Goal: Task Accomplishment & Management: Use online tool/utility

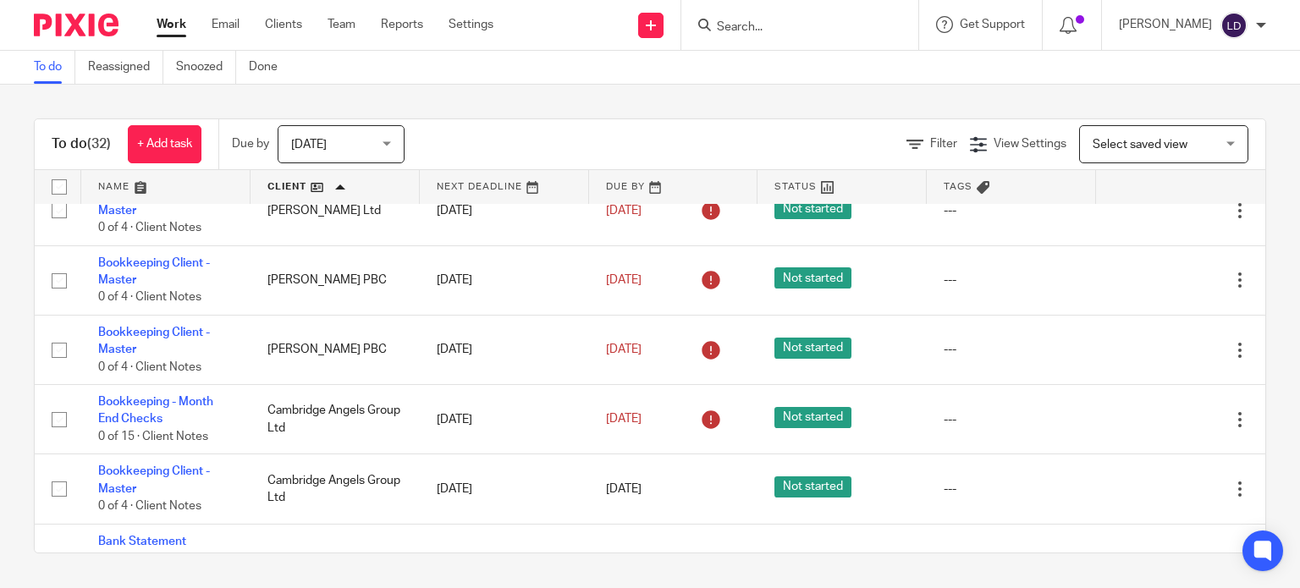
scroll to position [564, 0]
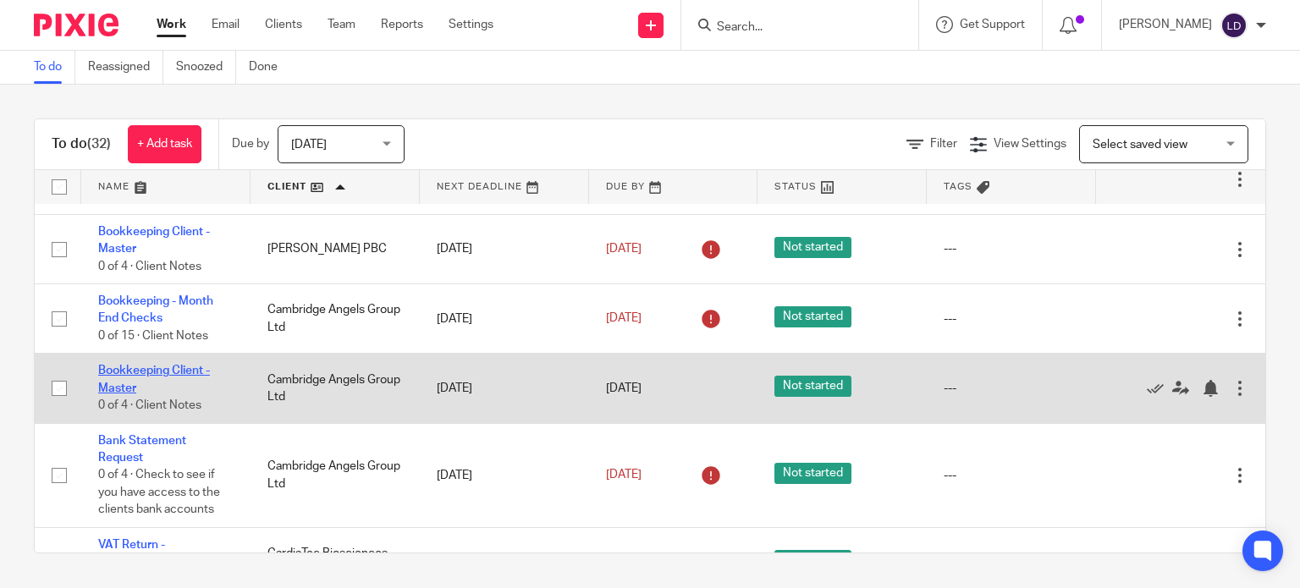
click at [166, 374] on link "Bookkeeping Client - Master" at bounding box center [154, 379] width 112 height 29
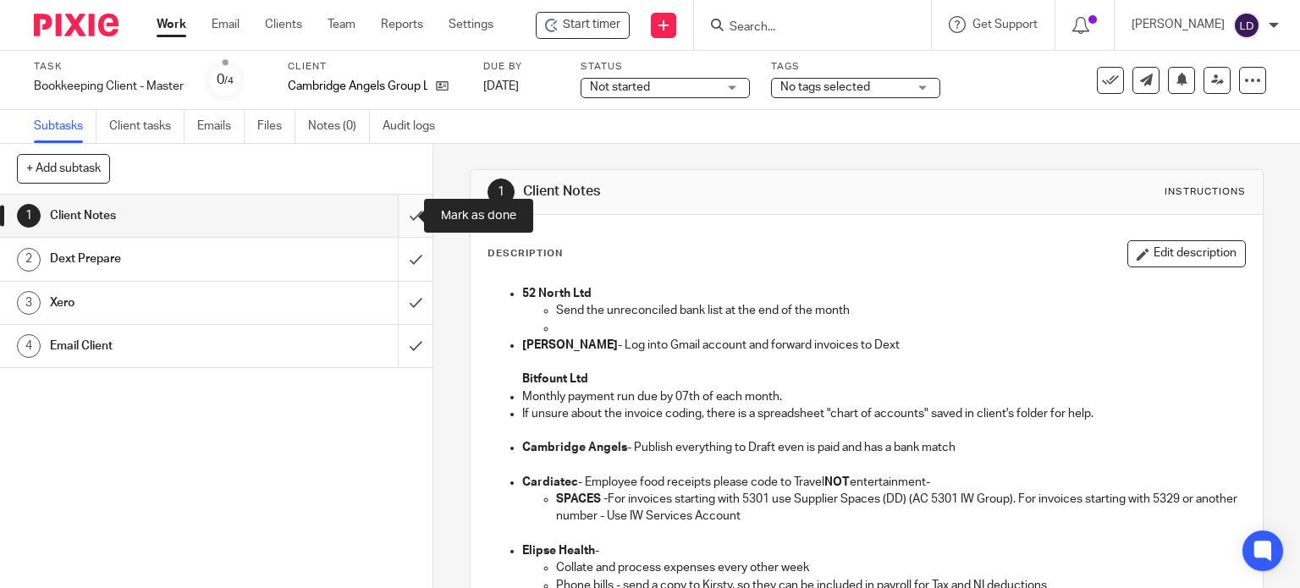
click at [406, 213] on input "submit" at bounding box center [216, 216] width 432 height 42
click at [410, 262] on input "submit" at bounding box center [216, 259] width 432 height 42
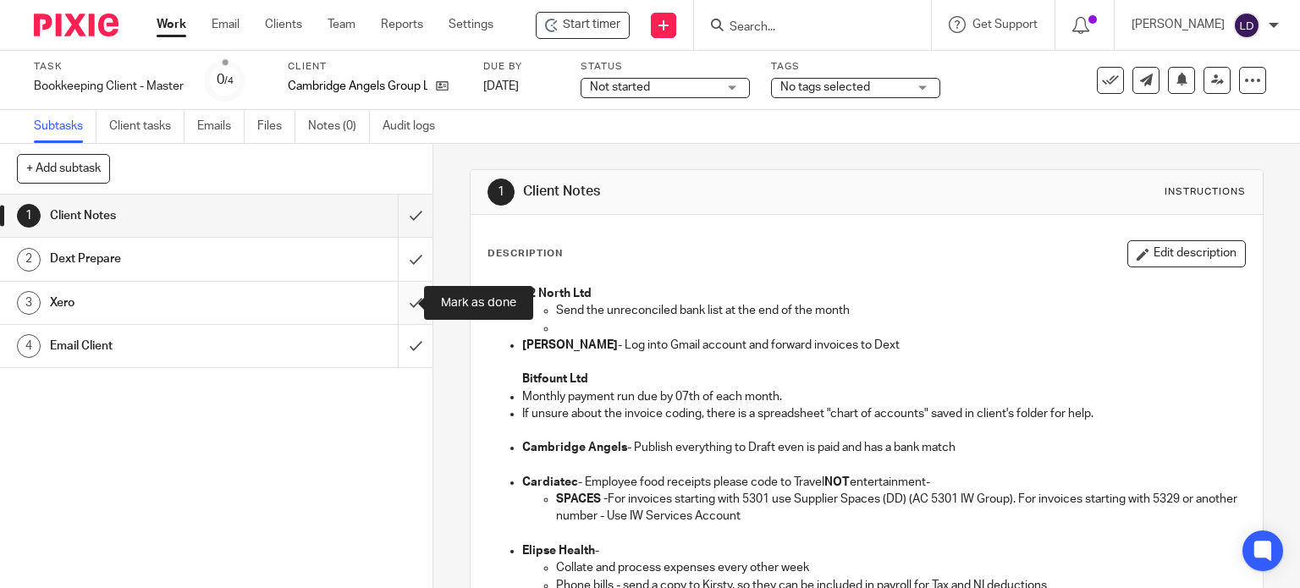
click at [409, 310] on input "submit" at bounding box center [216, 303] width 432 height 42
click at [409, 344] on input "submit" at bounding box center [216, 346] width 432 height 42
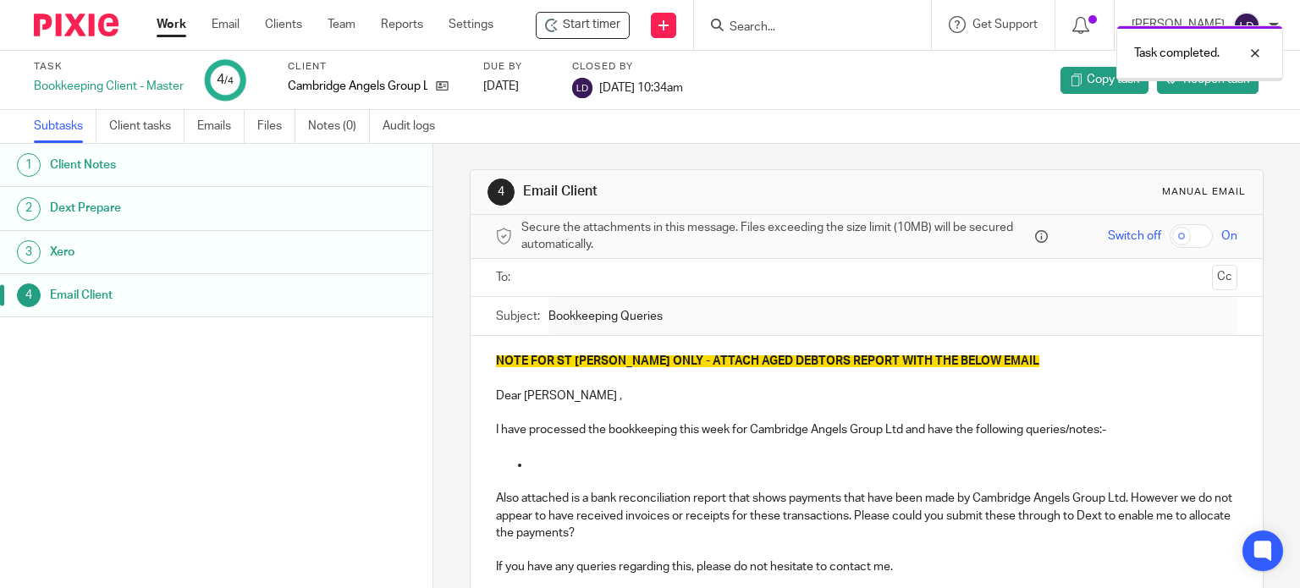
click at [177, 28] on link "Work" at bounding box center [172, 24] width 30 height 17
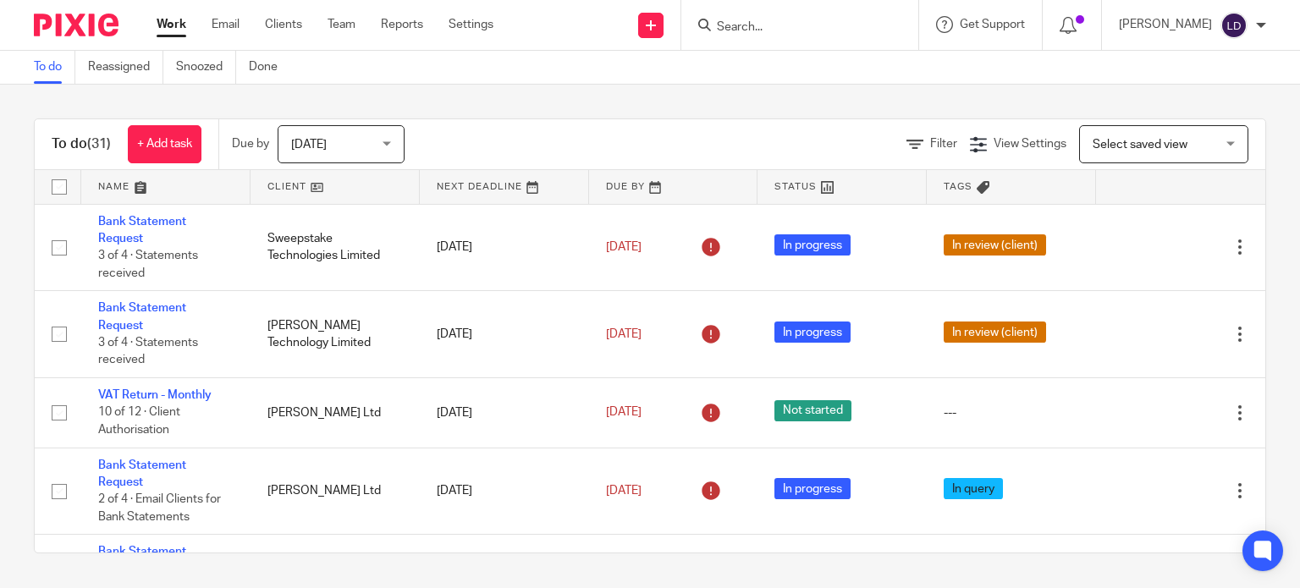
click at [283, 185] on link at bounding box center [334, 187] width 169 height 34
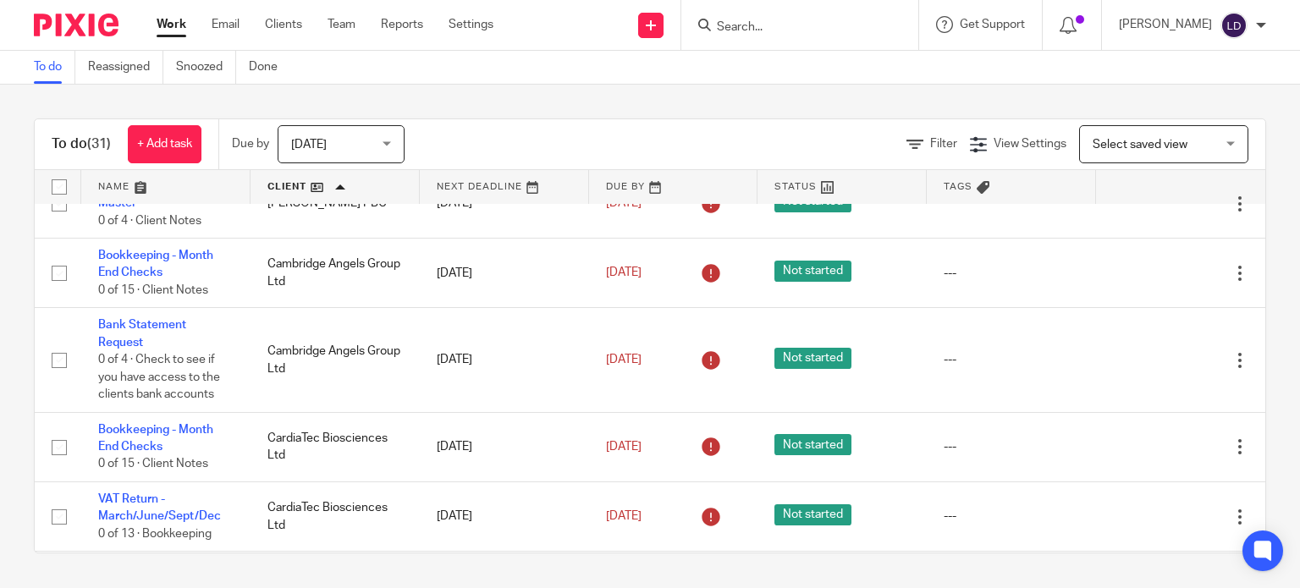
scroll to position [564, 0]
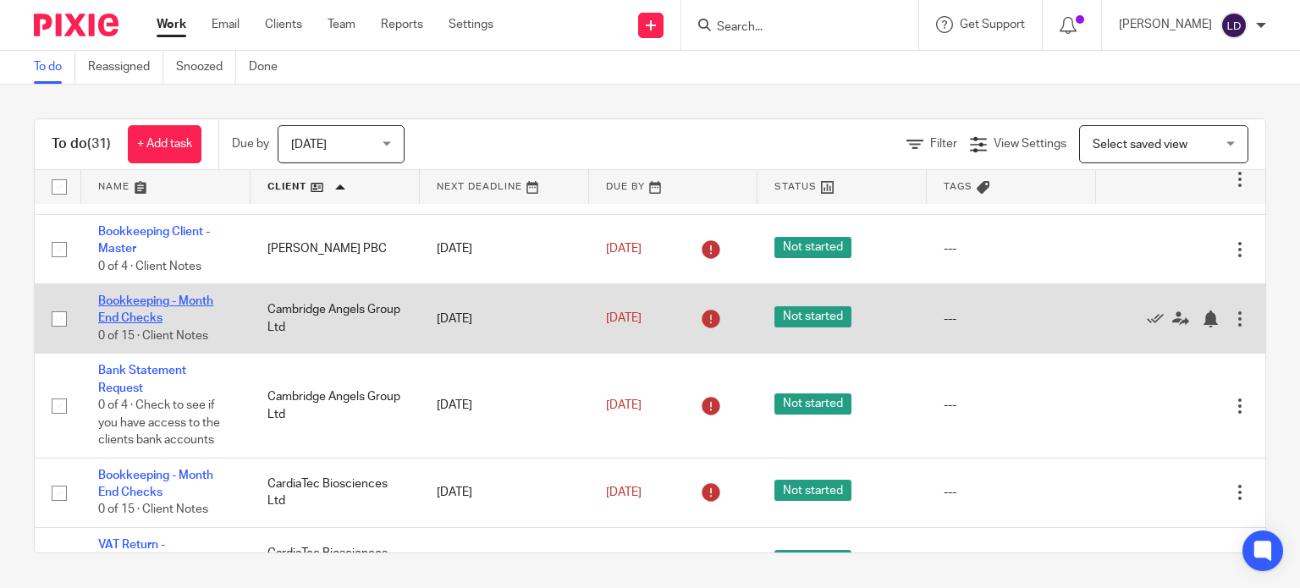
click at [181, 303] on link "Bookkeeping - Month End Checks" at bounding box center [155, 309] width 115 height 29
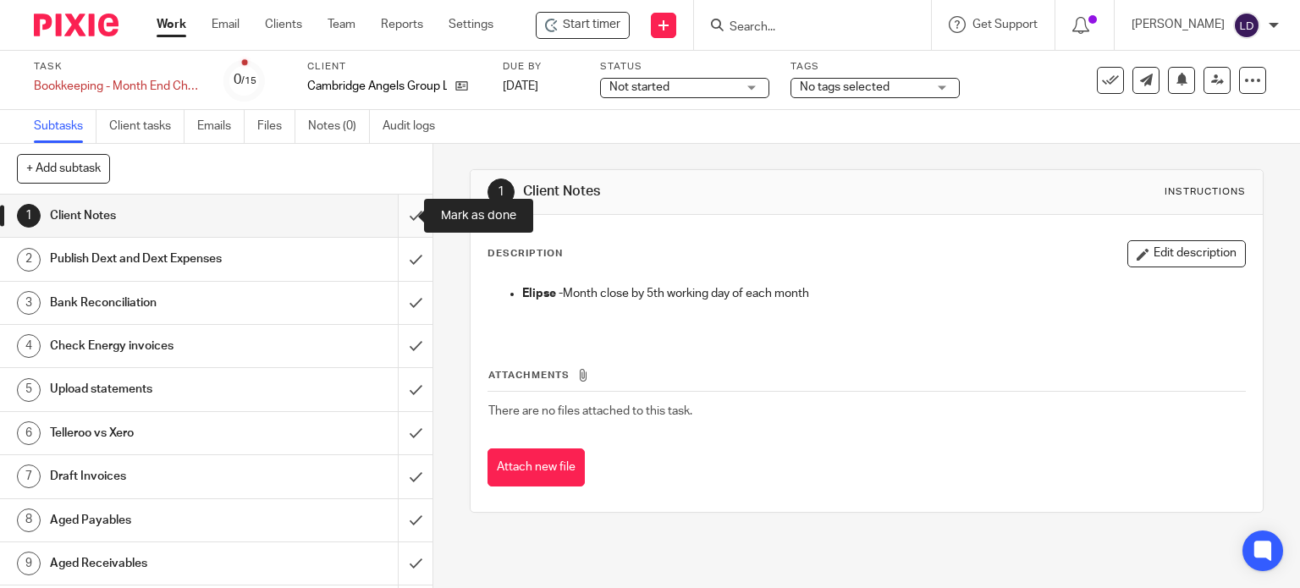
click at [399, 217] on input "submit" at bounding box center [216, 216] width 432 height 42
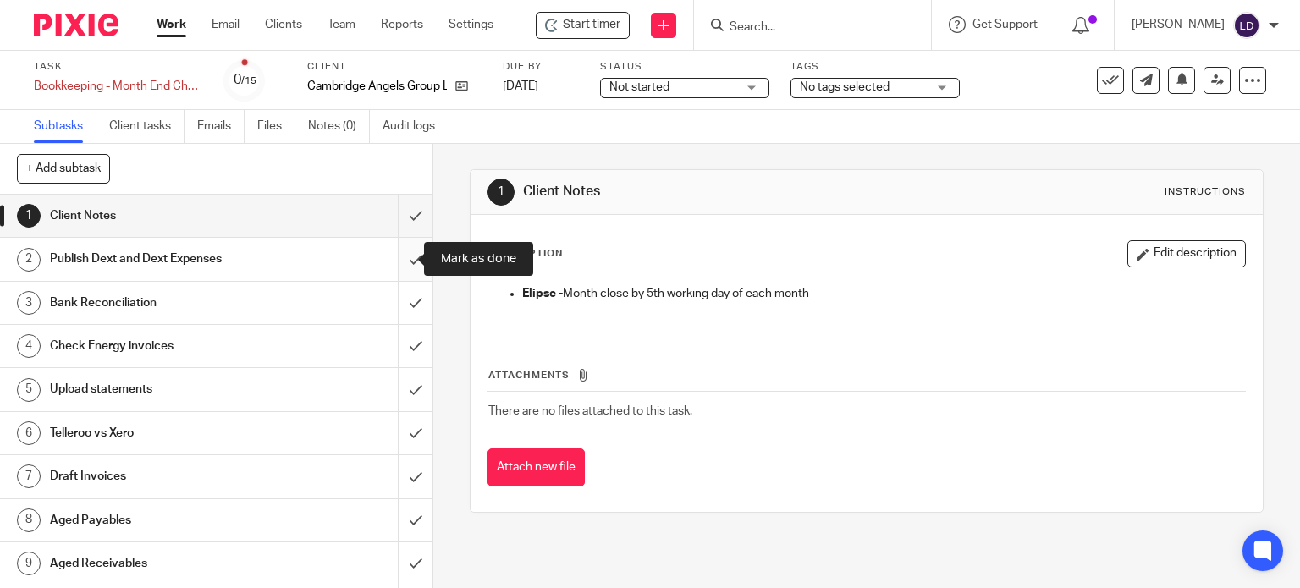
click at [406, 247] on input "submit" at bounding box center [216, 259] width 432 height 42
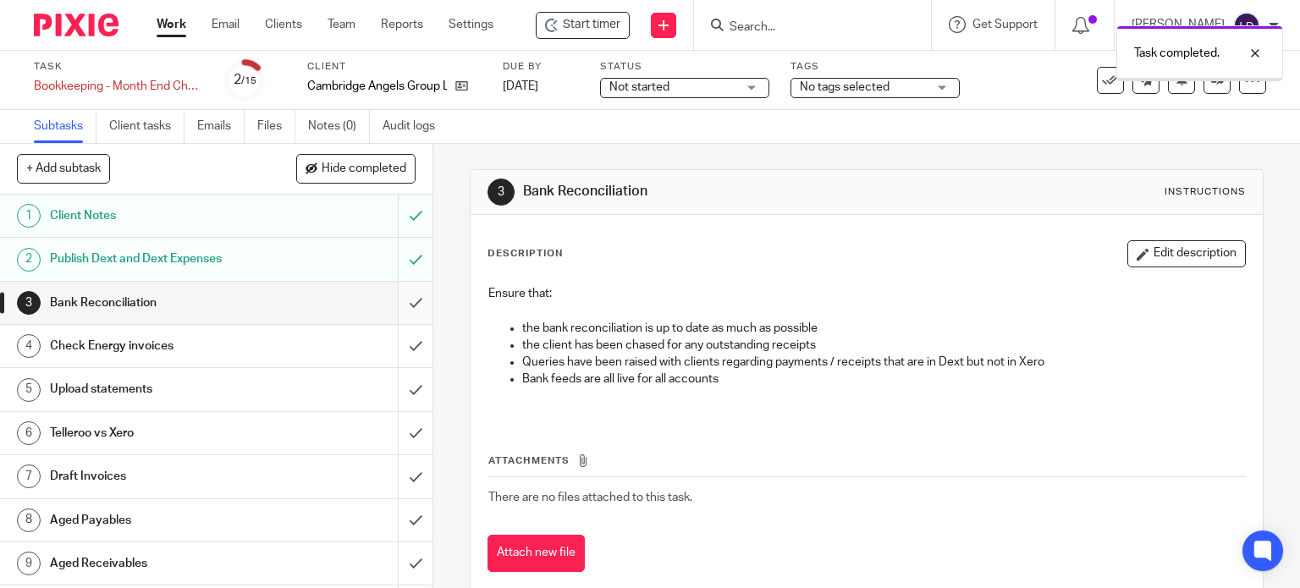
click at [410, 302] on input "submit" at bounding box center [216, 303] width 432 height 42
click at [401, 355] on input "submit" at bounding box center [216, 346] width 432 height 42
click at [394, 390] on input "submit" at bounding box center [216, 389] width 432 height 42
click at [389, 422] on input "submit" at bounding box center [216, 433] width 432 height 42
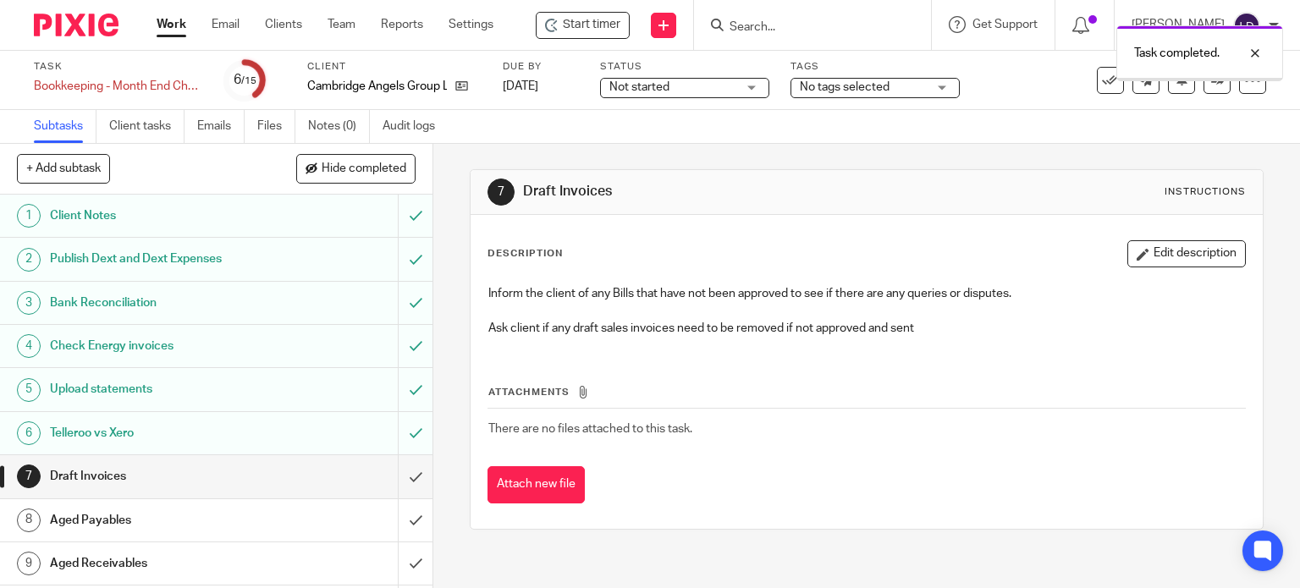
scroll to position [140, 0]
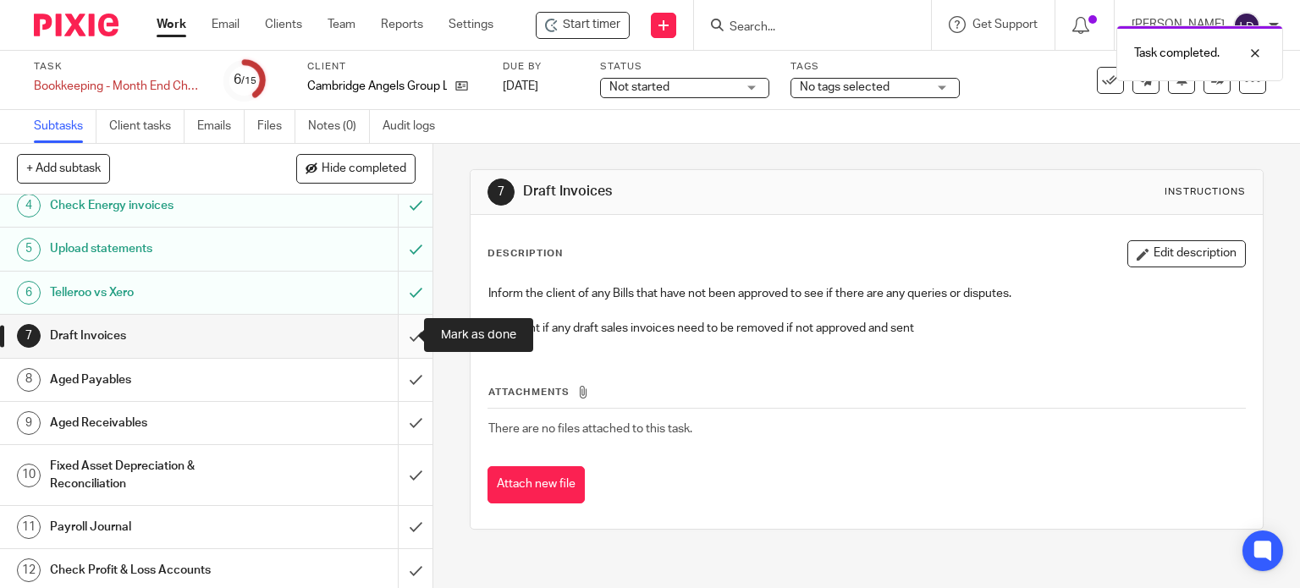
click at [409, 336] on input "submit" at bounding box center [216, 336] width 432 height 42
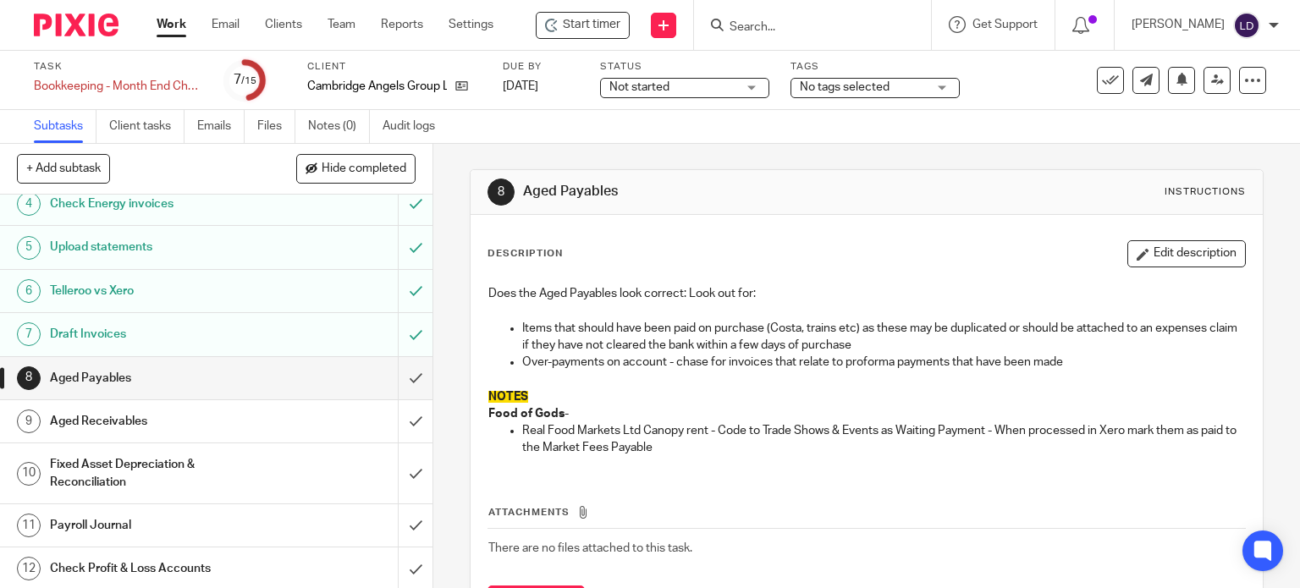
scroll to position [272, 0]
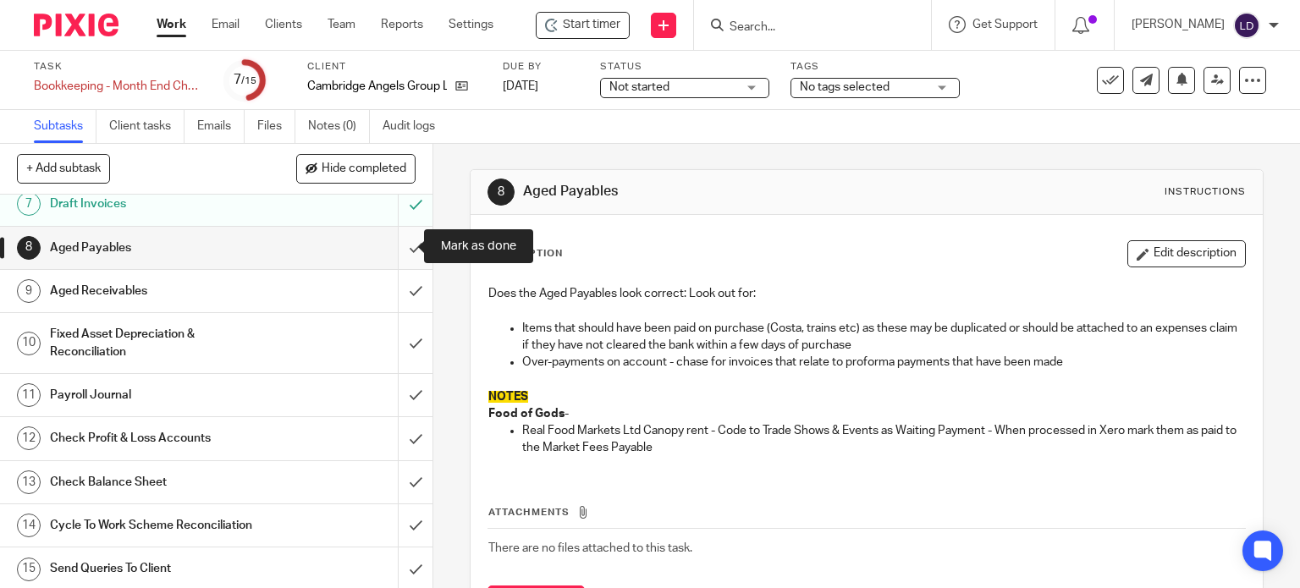
click at [403, 255] on input "submit" at bounding box center [216, 248] width 432 height 42
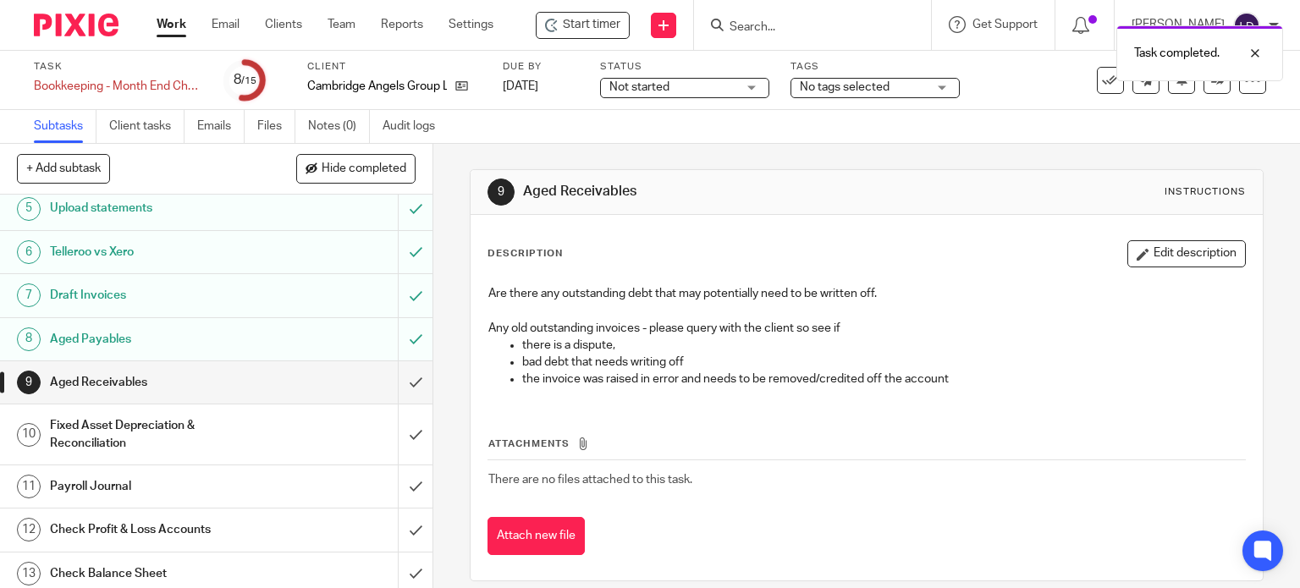
scroll to position [272, 0]
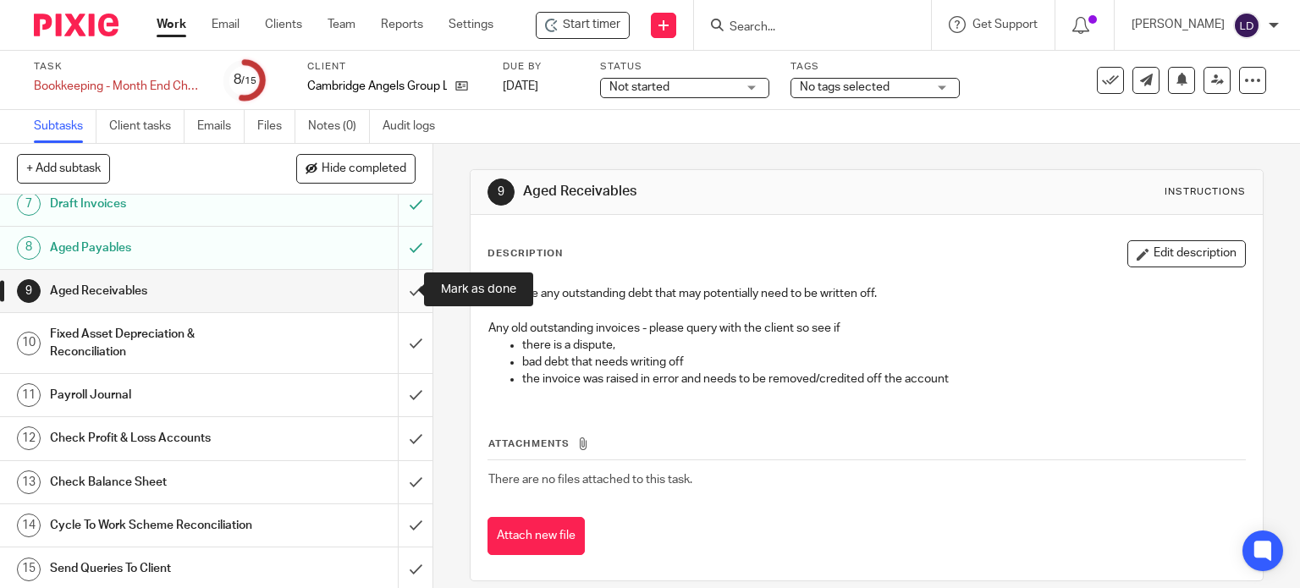
click at [409, 291] on input "submit" at bounding box center [216, 291] width 432 height 42
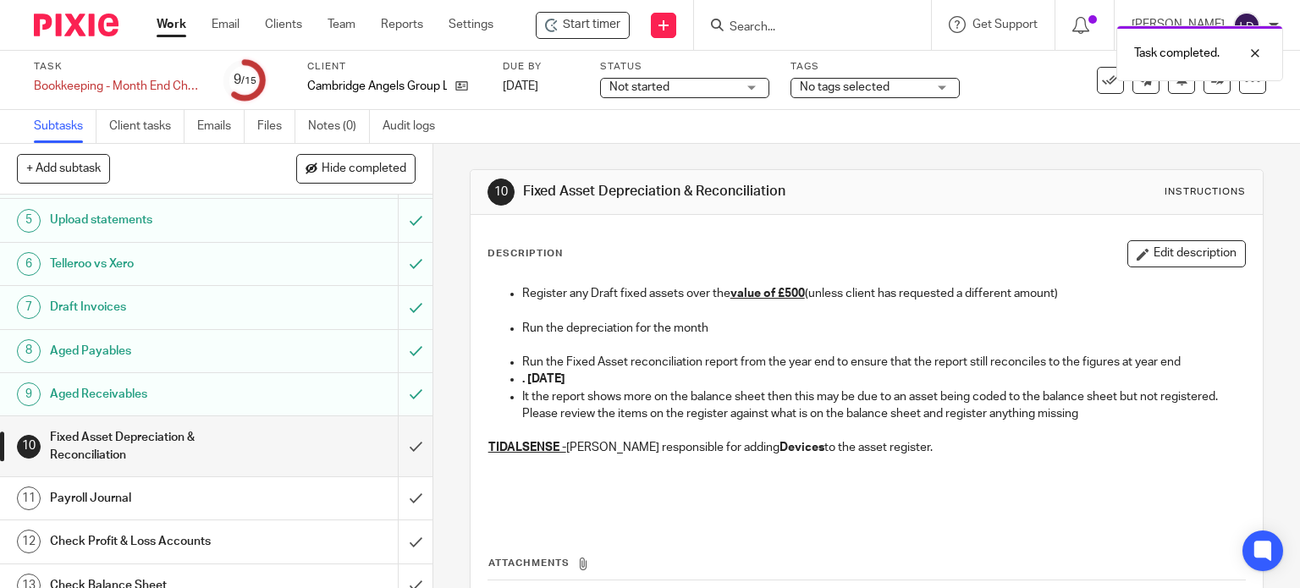
scroll to position [272, 0]
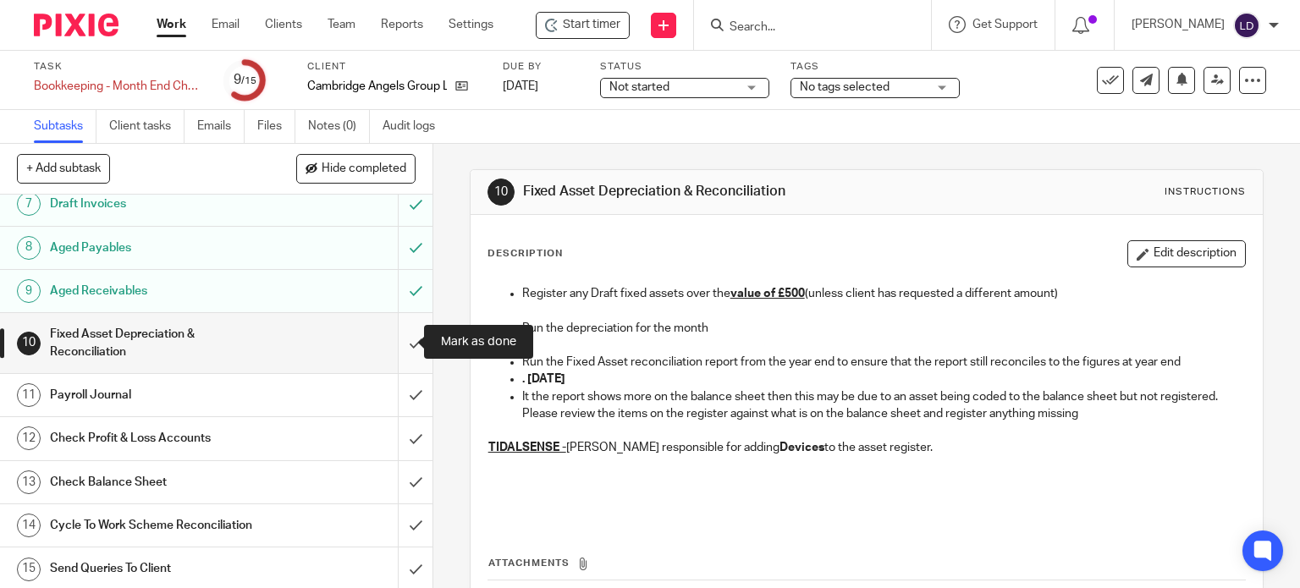
click at [413, 345] on input "submit" at bounding box center [216, 343] width 432 height 60
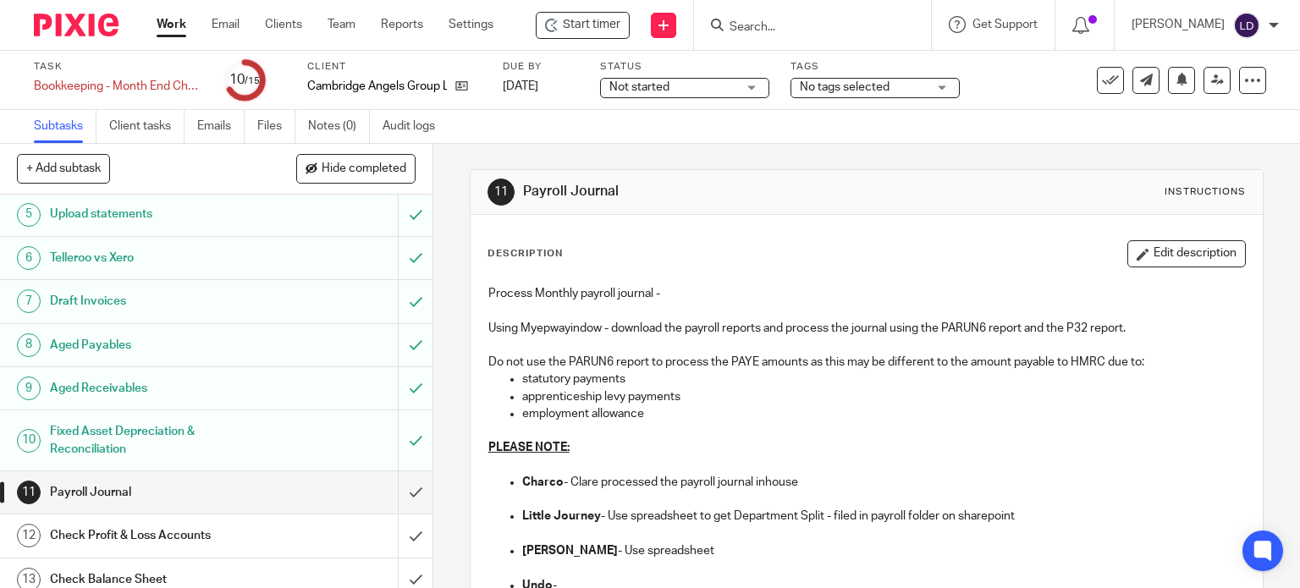
scroll to position [272, 0]
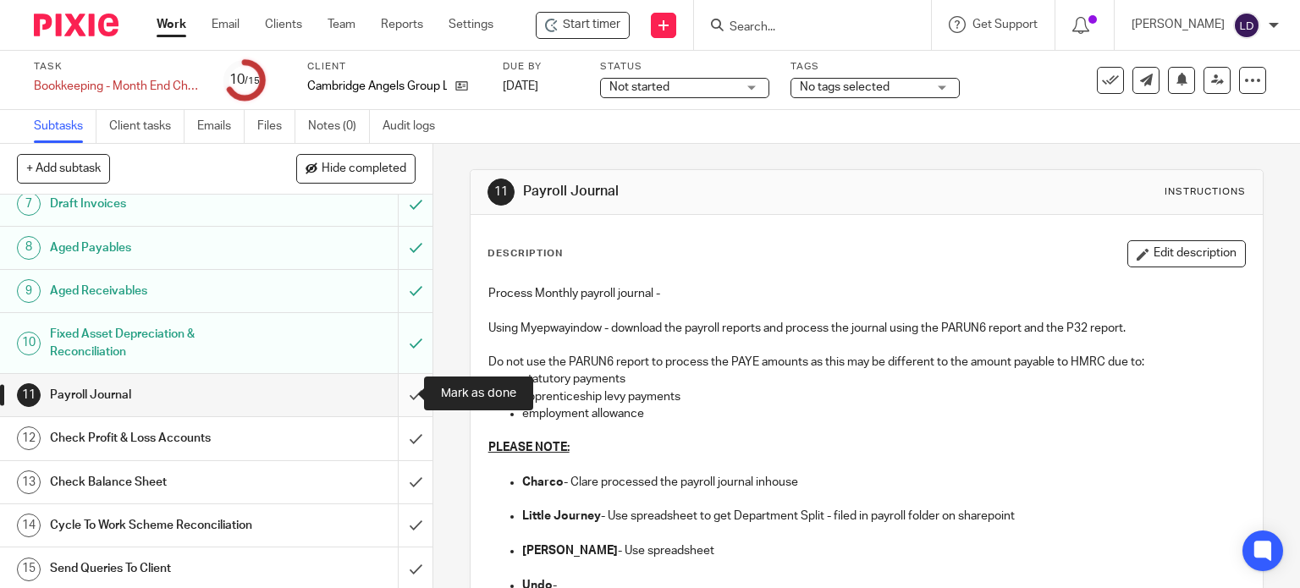
click at [392, 391] on input "submit" at bounding box center [216, 395] width 432 height 42
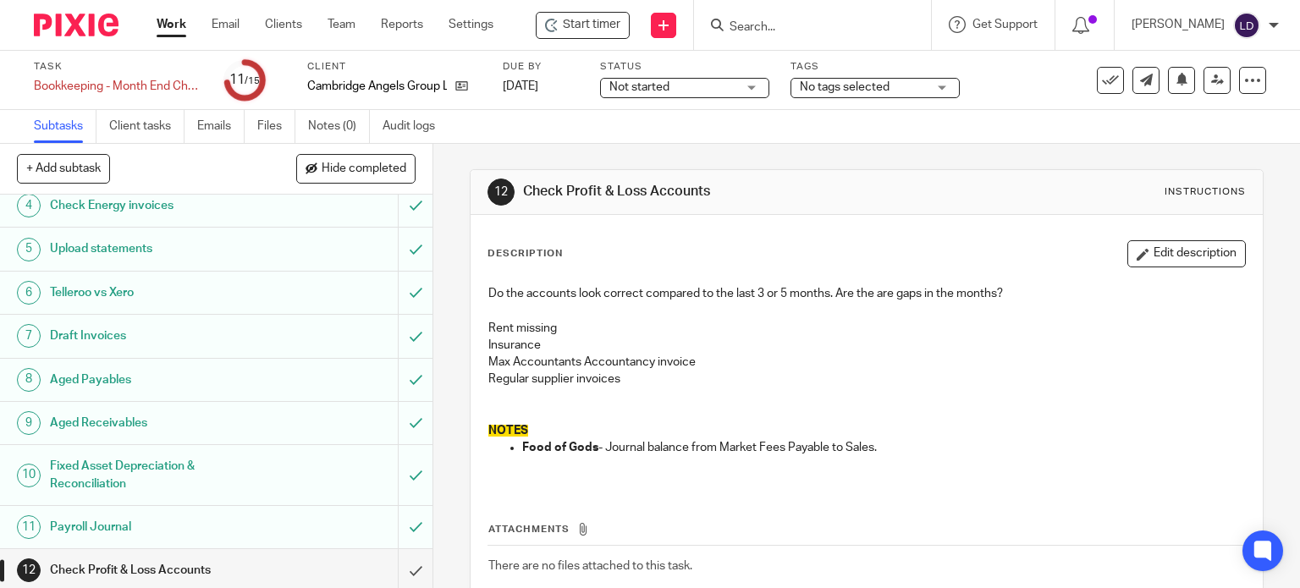
scroll to position [272, 0]
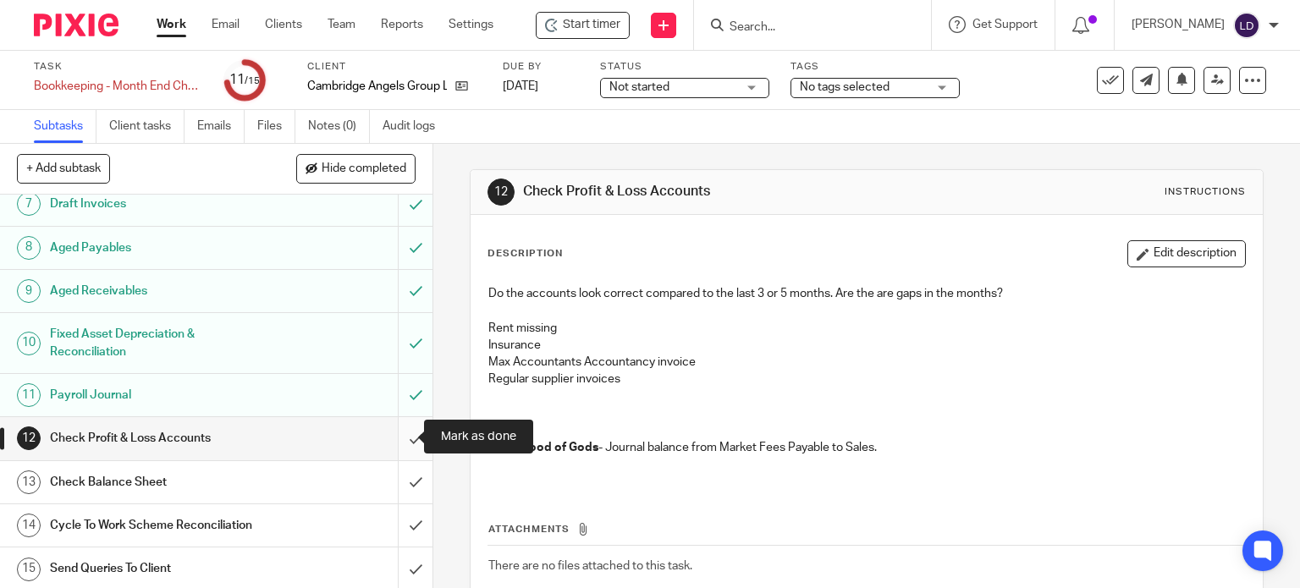
click at [399, 434] on input "submit" at bounding box center [216, 438] width 432 height 42
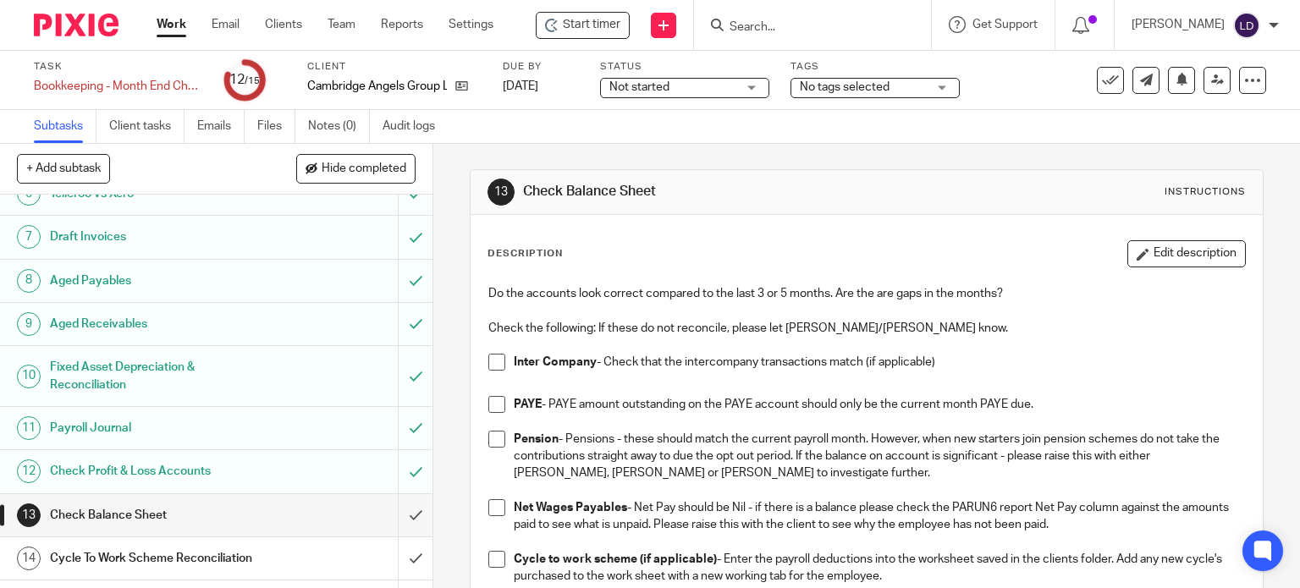
scroll to position [272, 0]
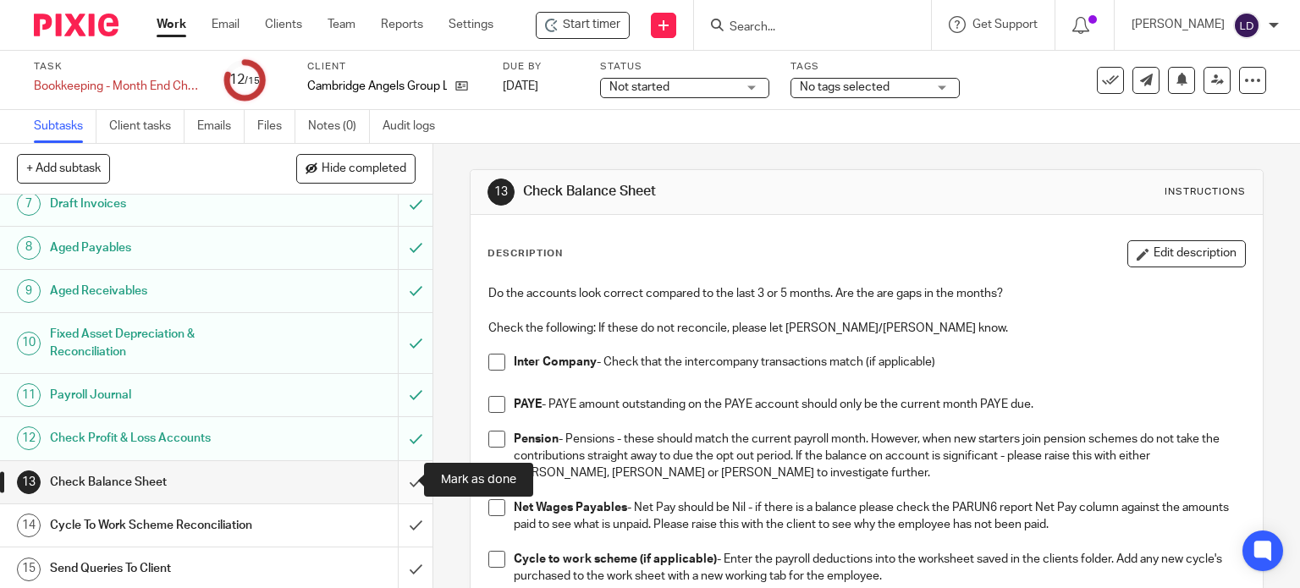
drag, startPoint x: 405, startPoint y: 481, endPoint x: 406, endPoint y: 493, distance: 11.9
click at [405, 481] on input "submit" at bounding box center [216, 482] width 432 height 42
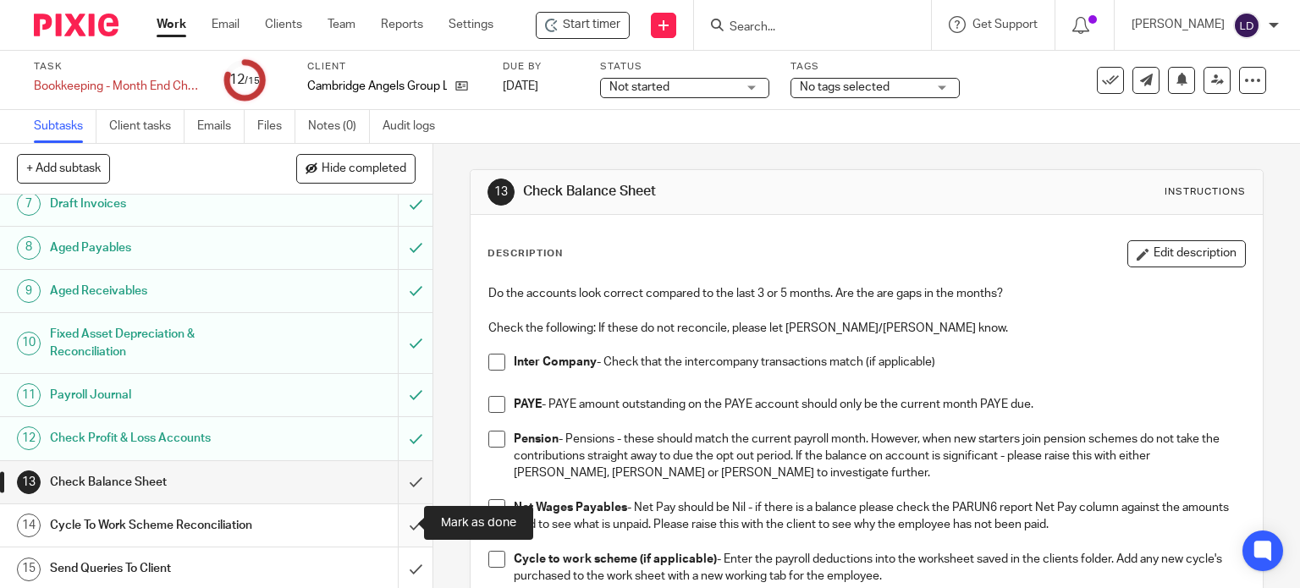
click at [409, 523] on input "submit" at bounding box center [216, 525] width 432 height 42
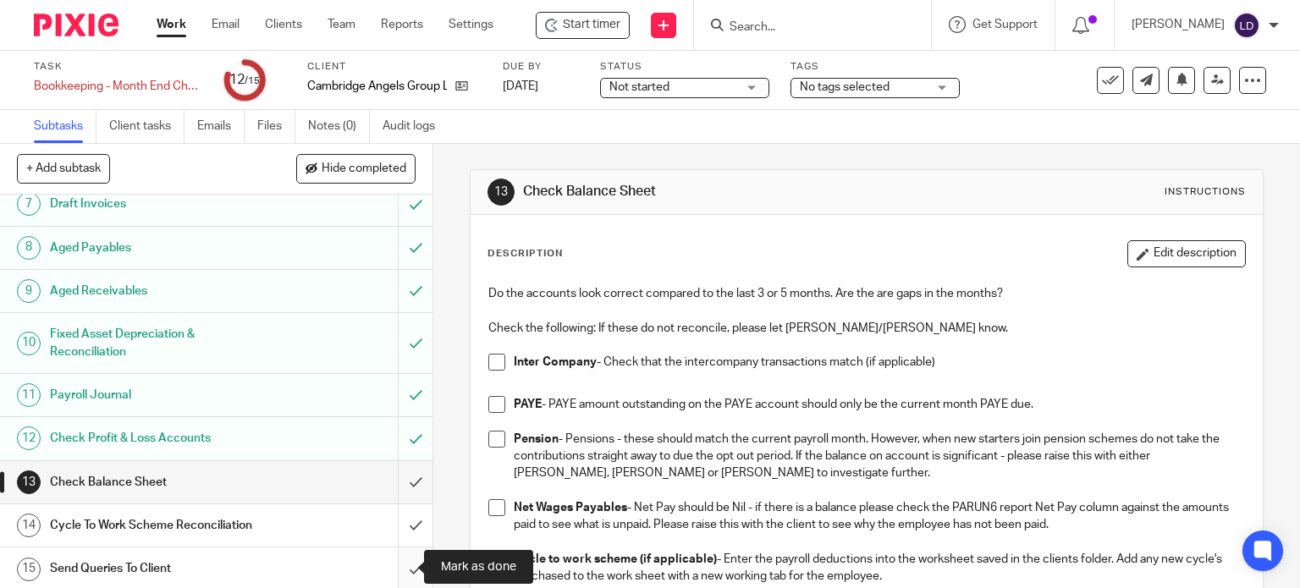
click at [405, 578] on input "submit" at bounding box center [216, 568] width 432 height 42
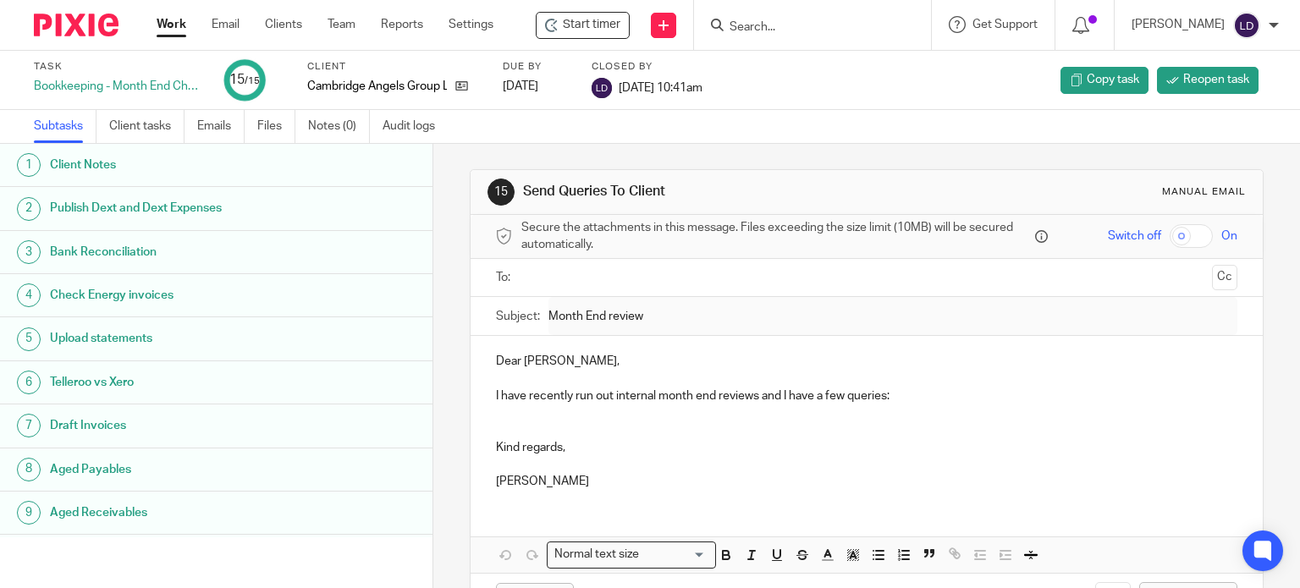
click at [169, 27] on link "Work" at bounding box center [172, 24] width 30 height 17
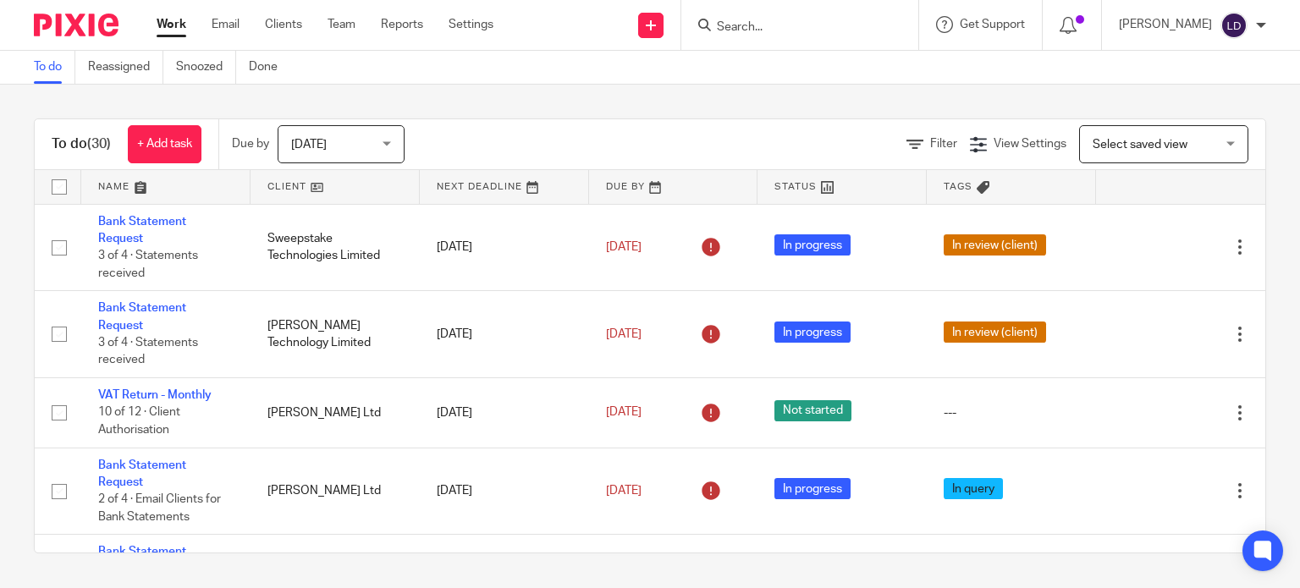
click at [345, 187] on link at bounding box center [334, 187] width 169 height 34
